Goal: Task Accomplishment & Management: Complete application form

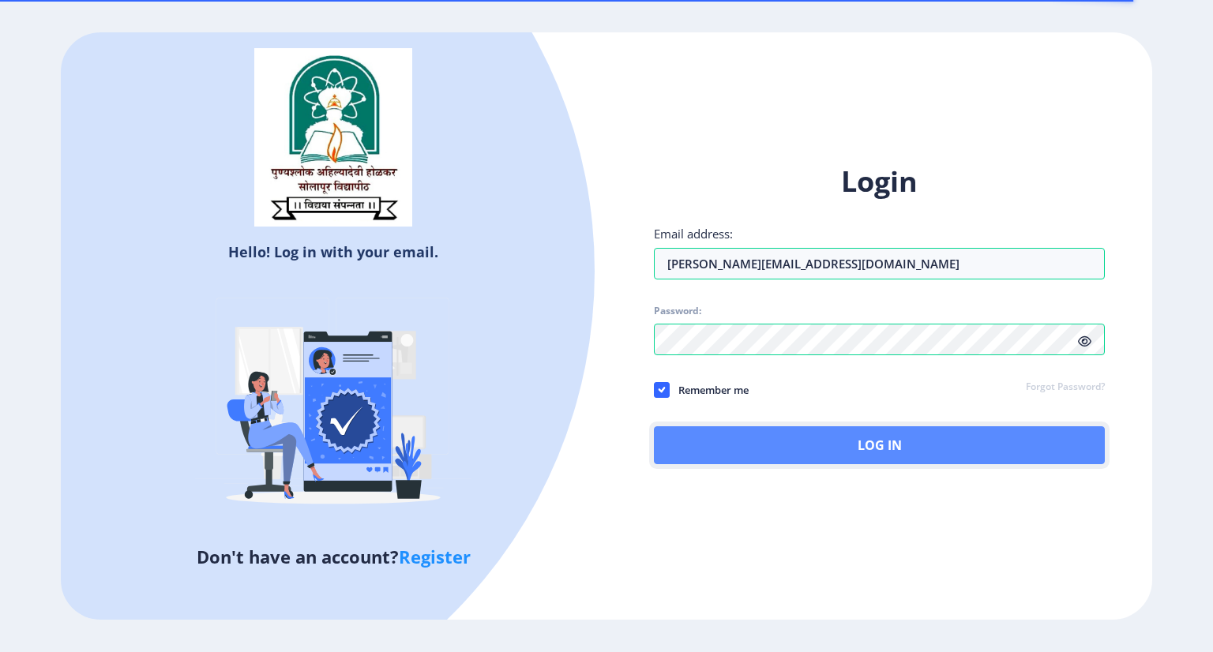
click at [774, 431] on button "Log In" at bounding box center [879, 445] width 451 height 38
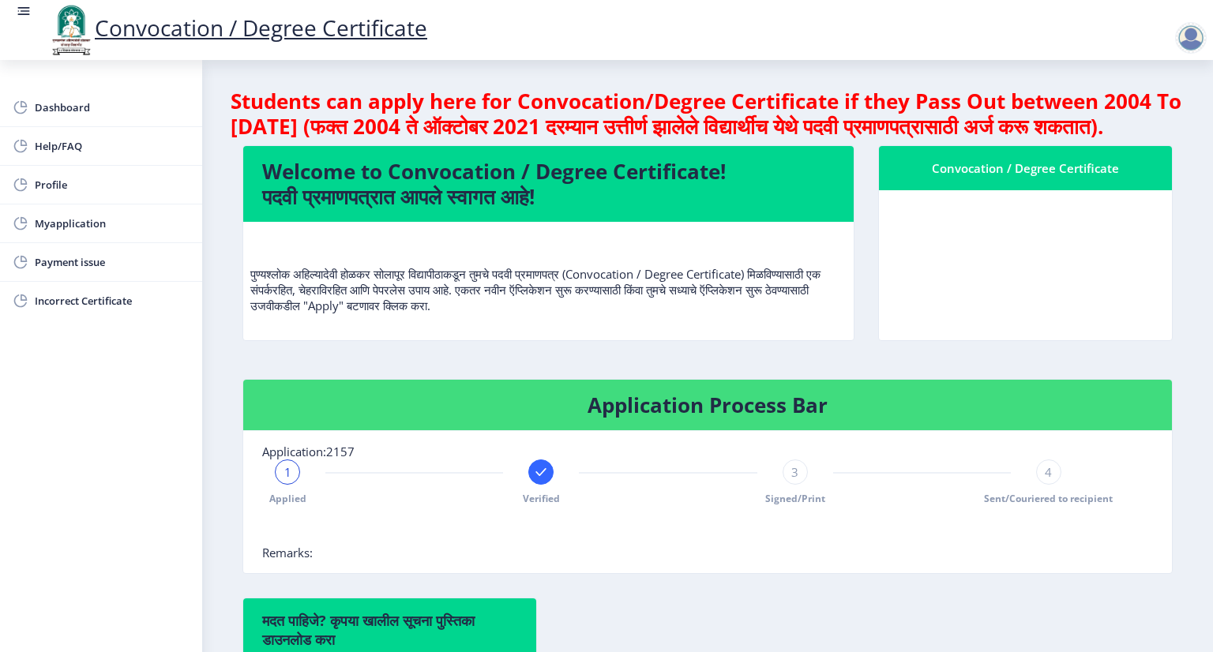
scroll to position [330, 0]
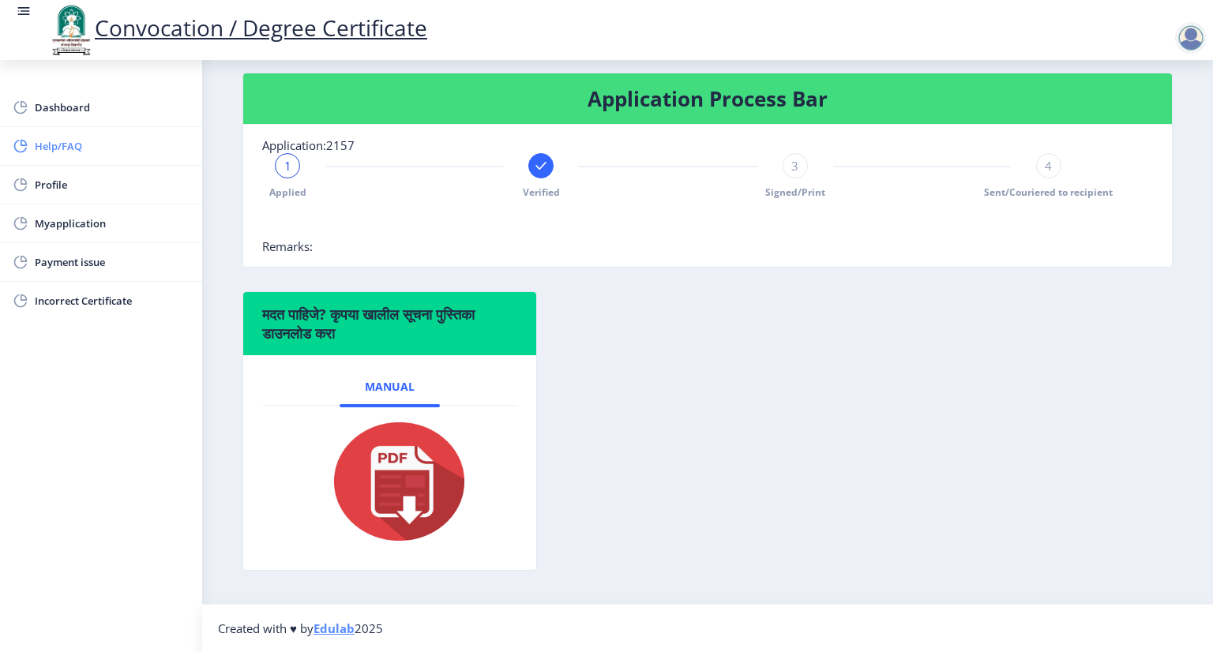
click at [51, 144] on span "Help/FAQ" at bounding box center [112, 146] width 155 height 19
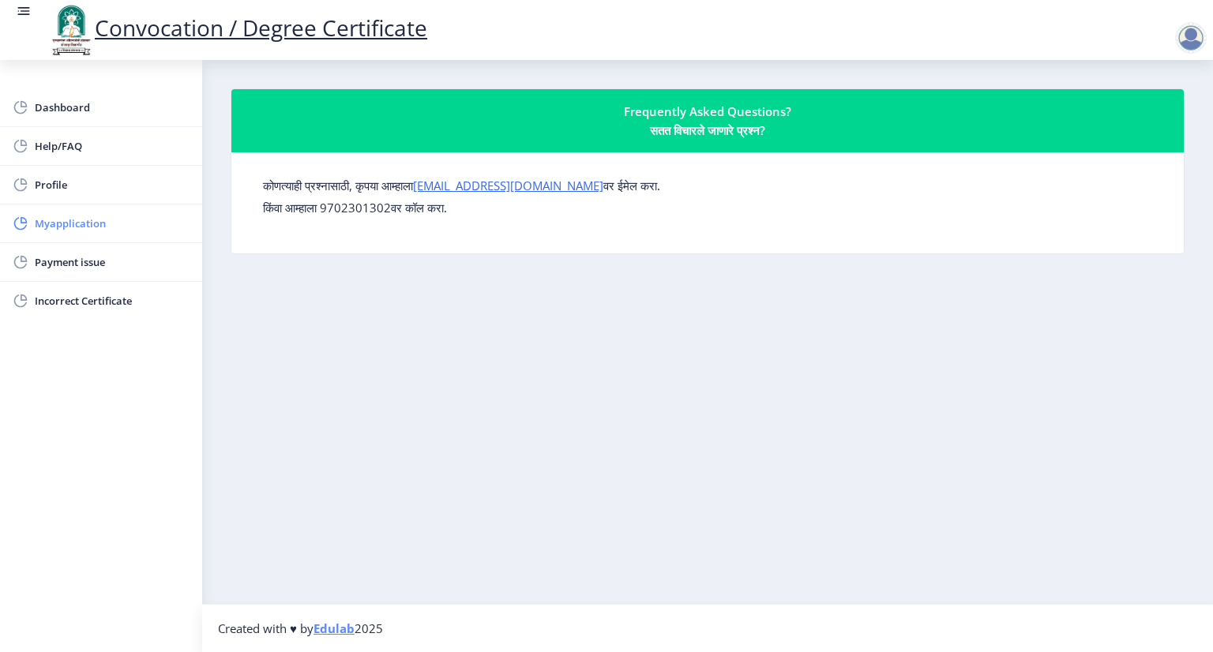
click at [76, 220] on span "Myapplication" at bounding box center [112, 223] width 155 height 19
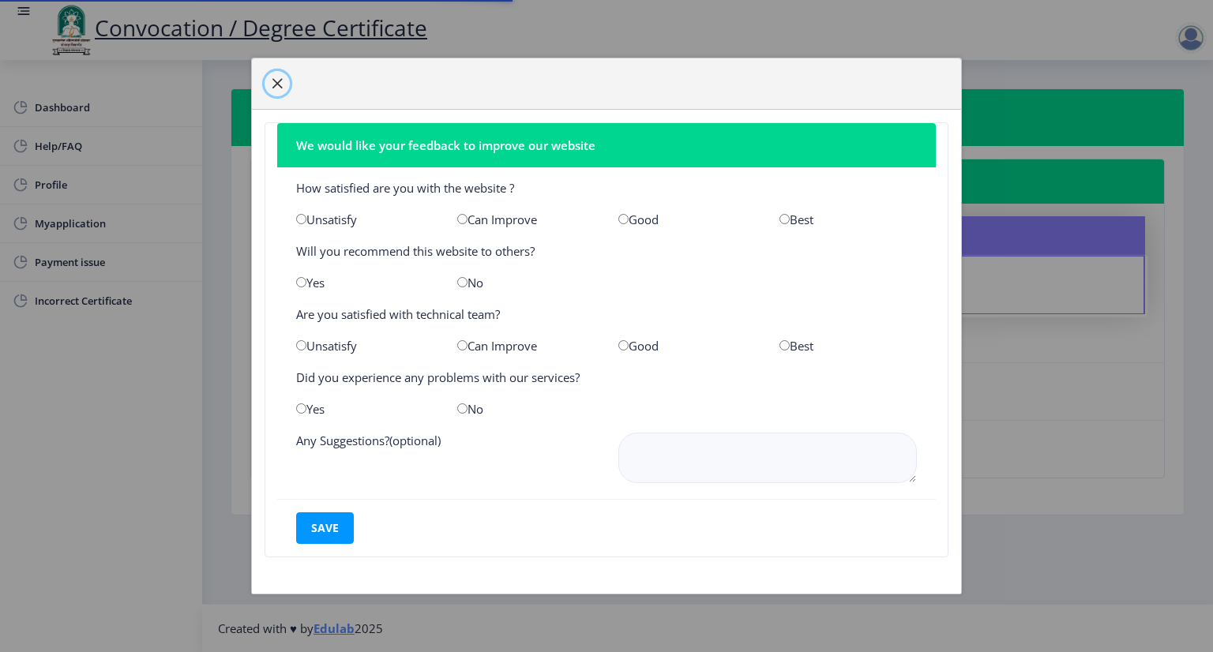
click at [278, 86] on span "button" at bounding box center [277, 83] width 13 height 13
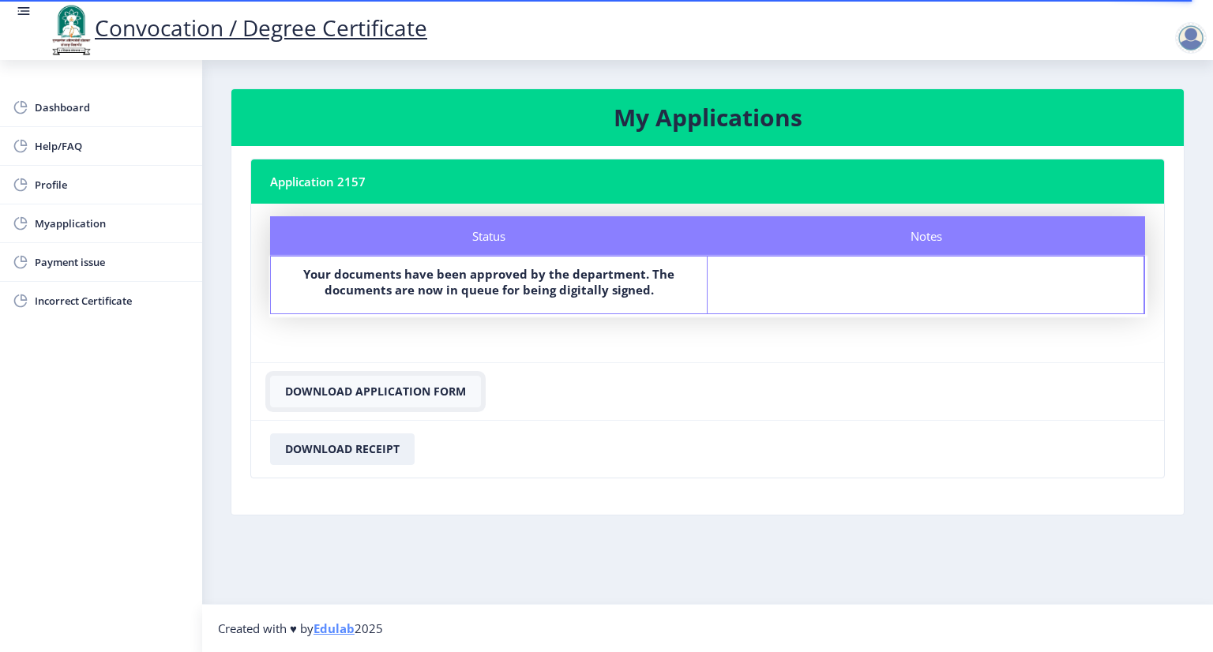
click at [390, 394] on button "Download Application Form" at bounding box center [375, 392] width 211 height 32
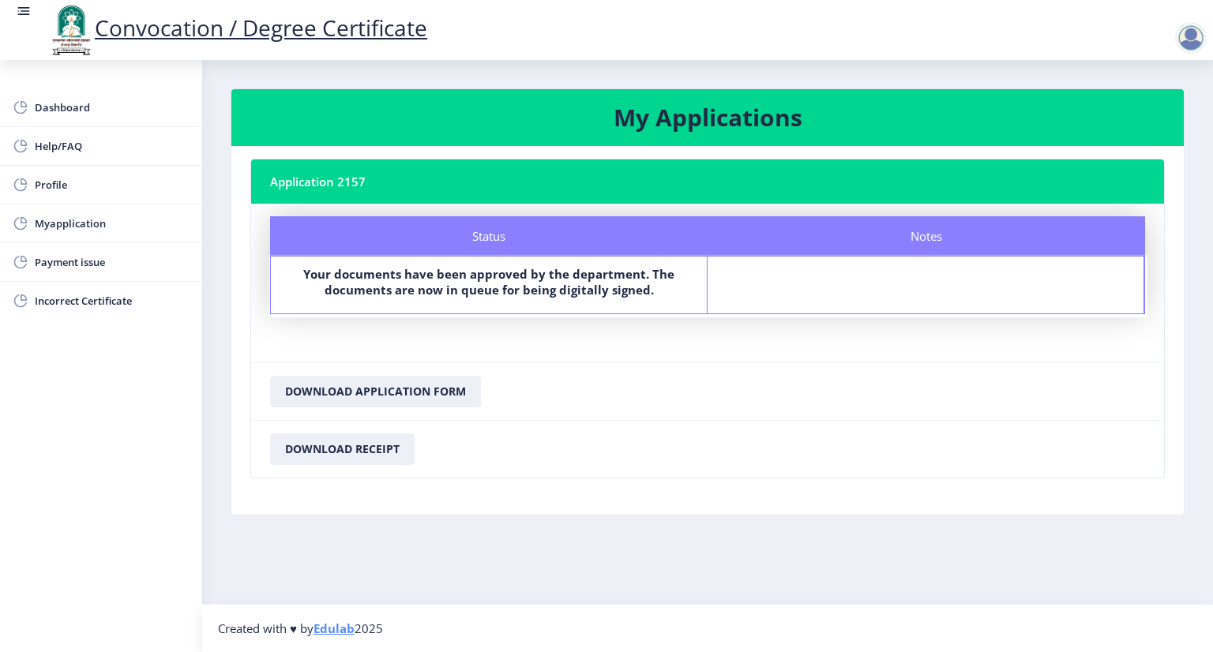
click at [843, 571] on nb-layout-column "My Applications Application 2157 Status Notes Status Your documents have been a…" at bounding box center [707, 332] width 1011 height 544
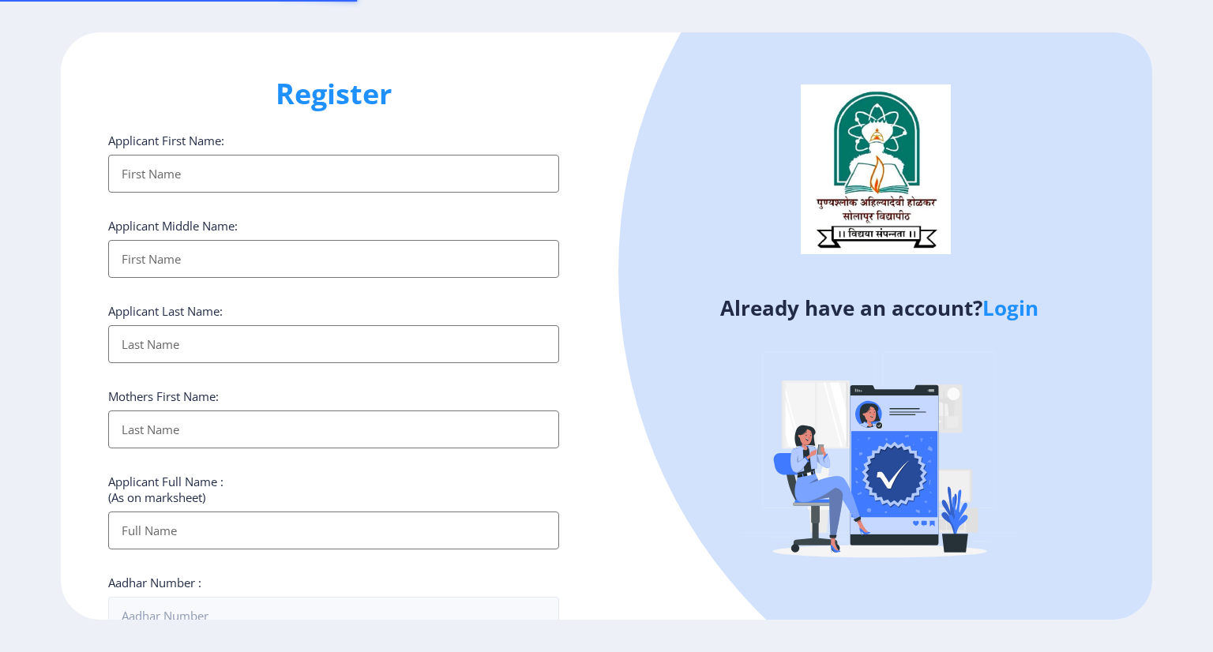
select select
click at [1014, 313] on link "Login" at bounding box center [1010, 308] width 56 height 28
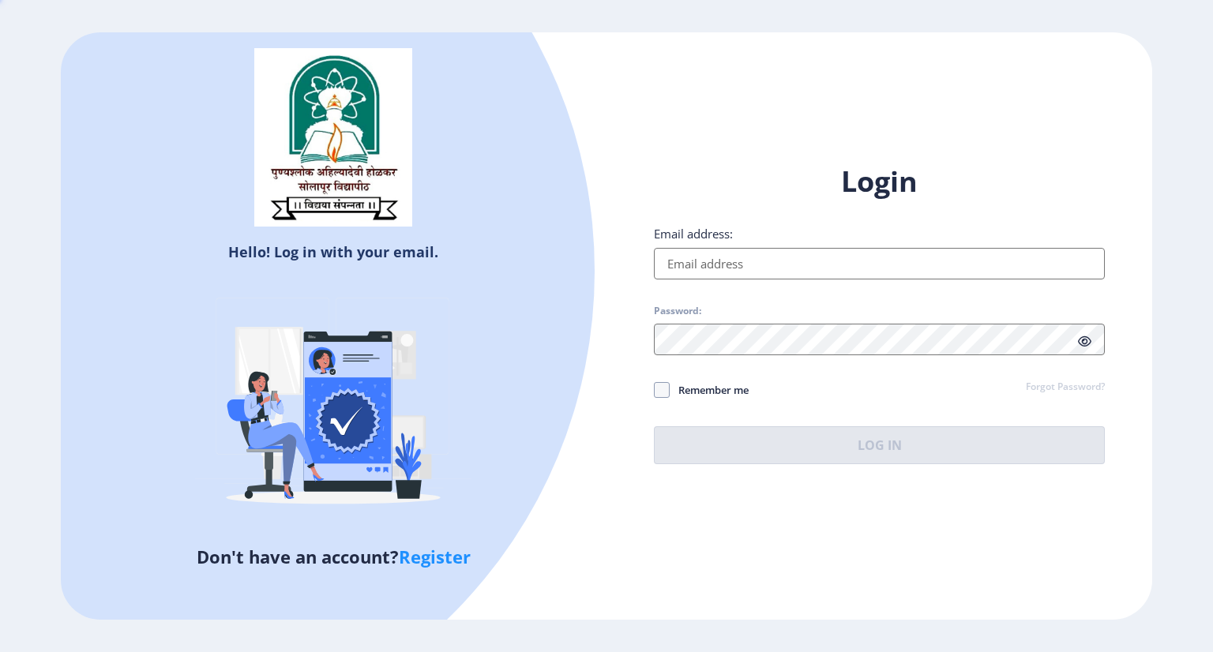
type input "[PERSON_NAME][EMAIL_ADDRESS][DOMAIN_NAME]"
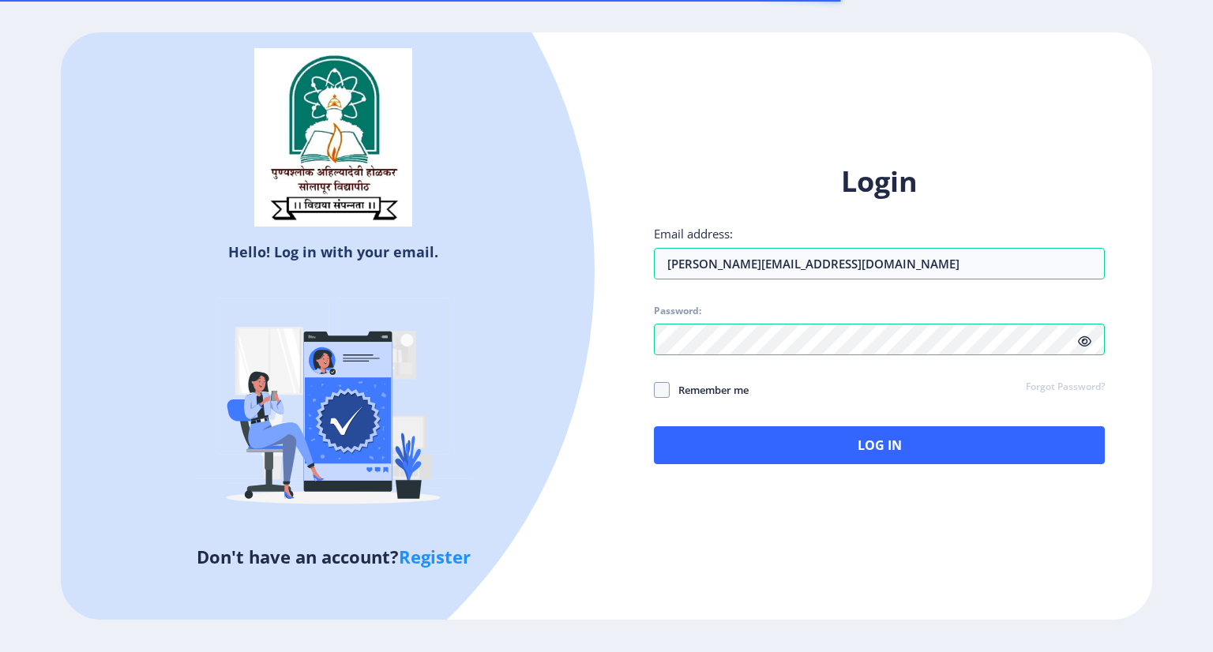
click at [681, 395] on span "Remember me" at bounding box center [709, 390] width 79 height 19
click at [655, 390] on input "Remember me" at bounding box center [654, 389] width 1 height 1
checkbox input "true"
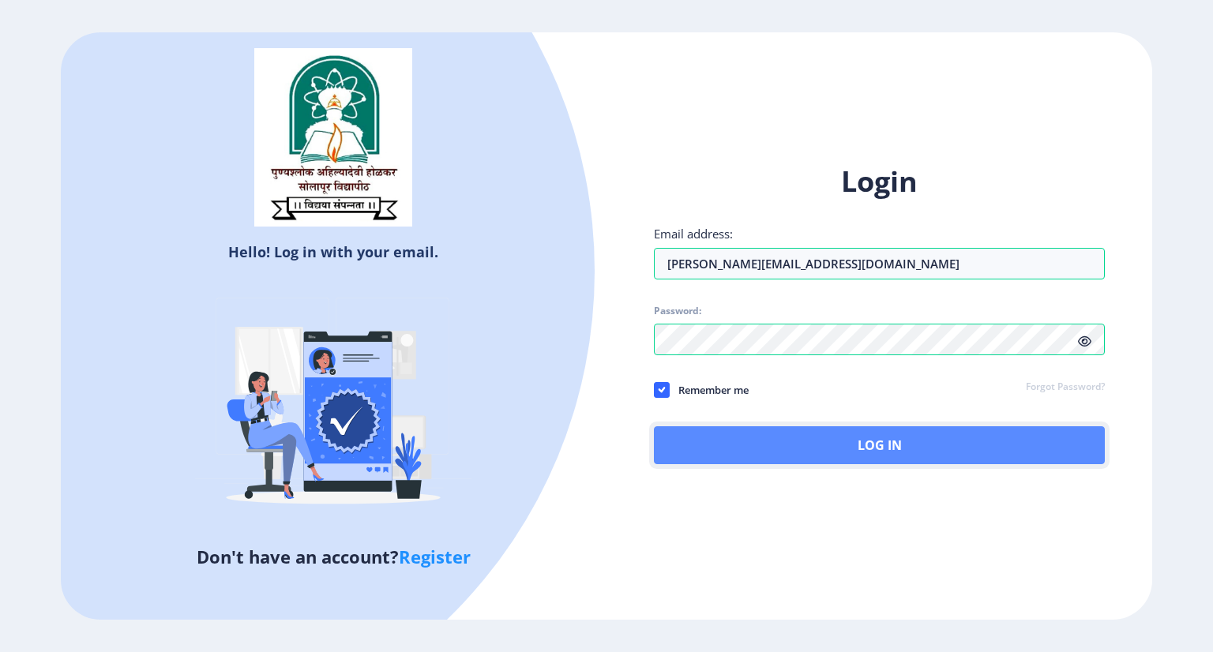
click at [741, 437] on button "Log In" at bounding box center [879, 445] width 451 height 38
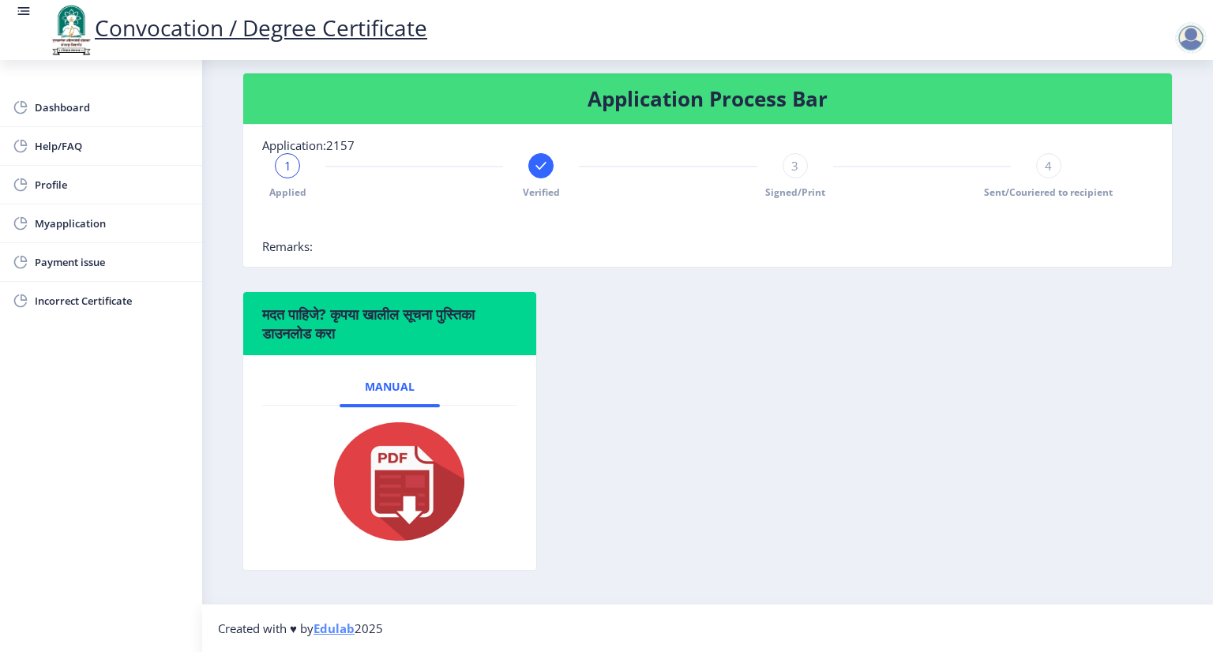
scroll to position [330, 0]
